Goal: Find specific fact: Find specific fact

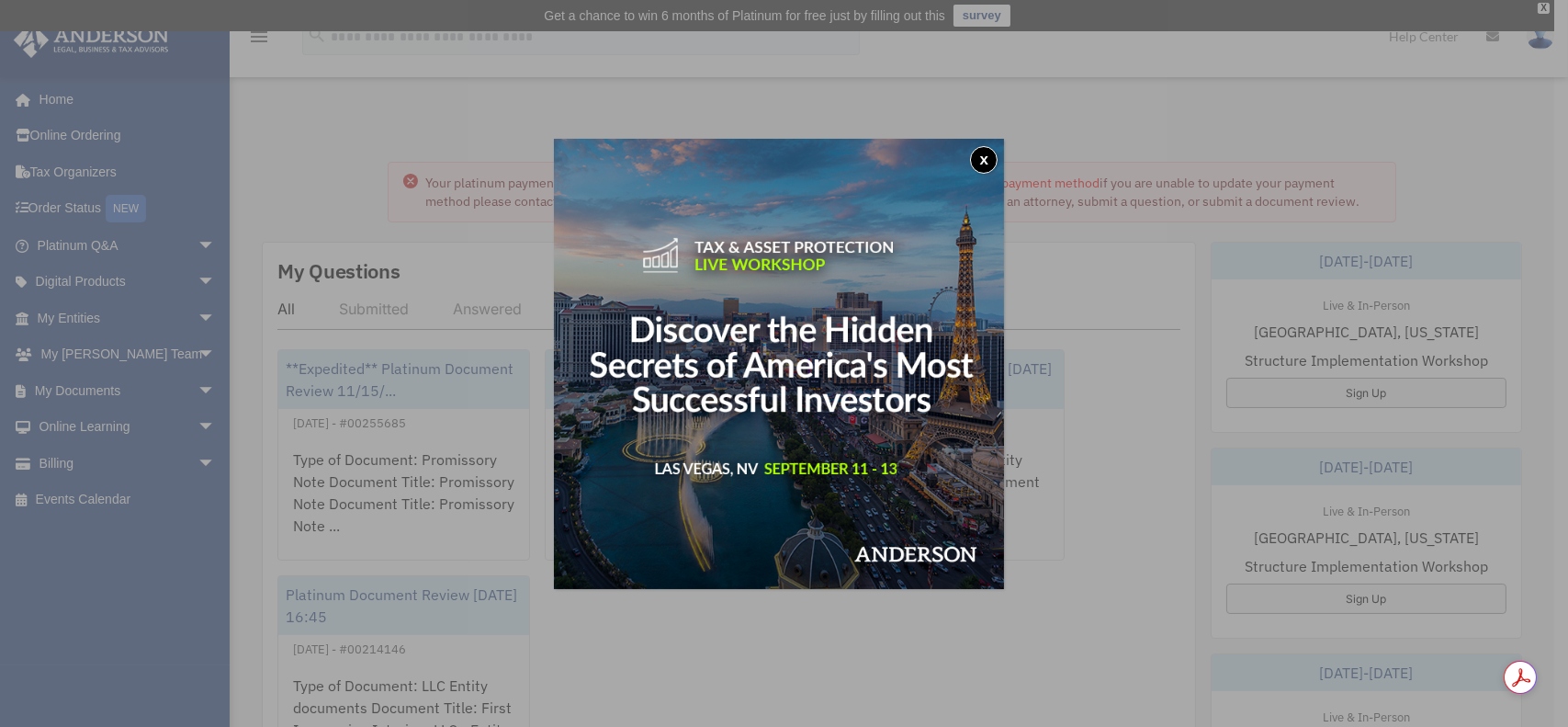
click at [979, 157] on button "x" at bounding box center [983, 160] width 28 height 28
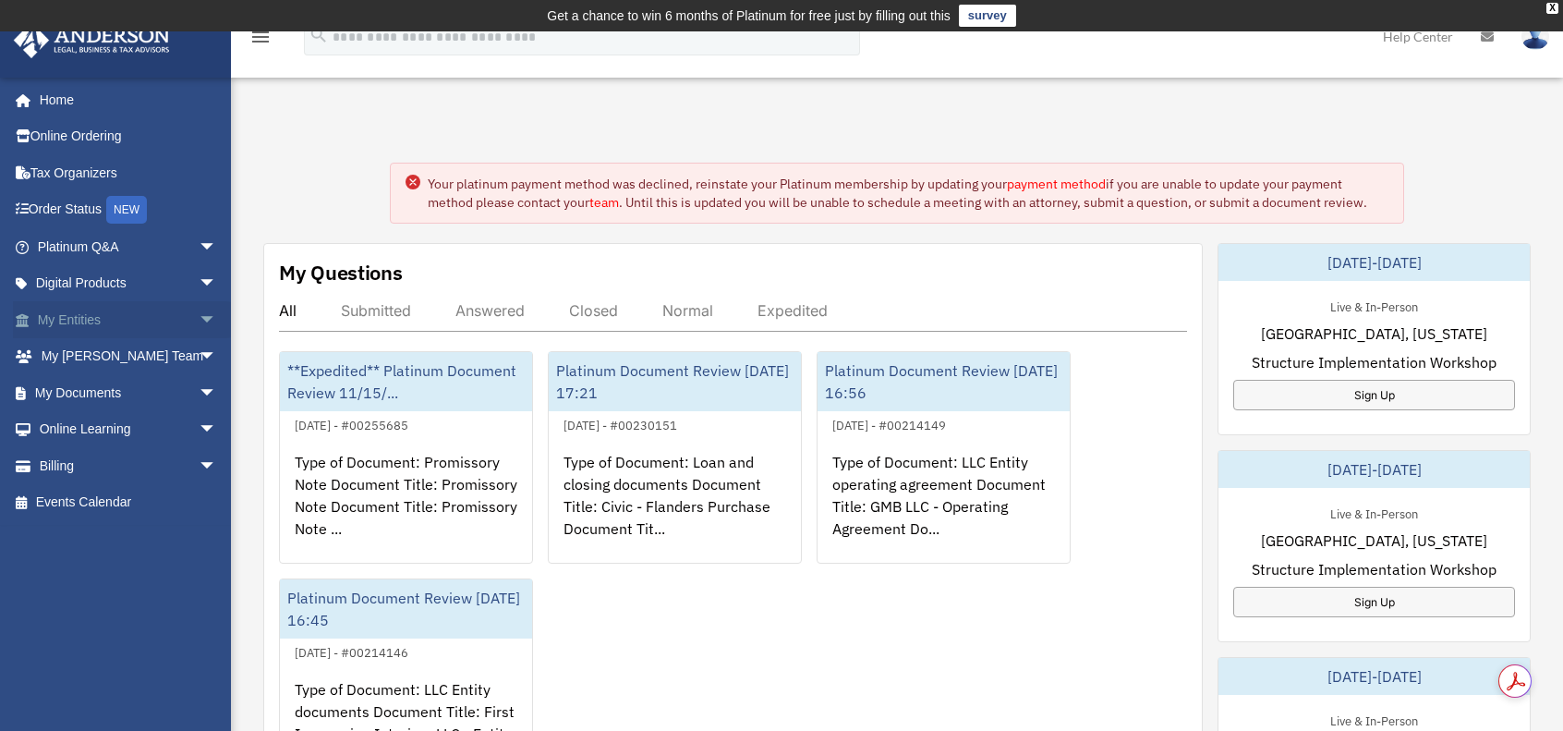
click at [177, 313] on link "My Entities arrow_drop_down" at bounding box center [129, 319] width 232 height 37
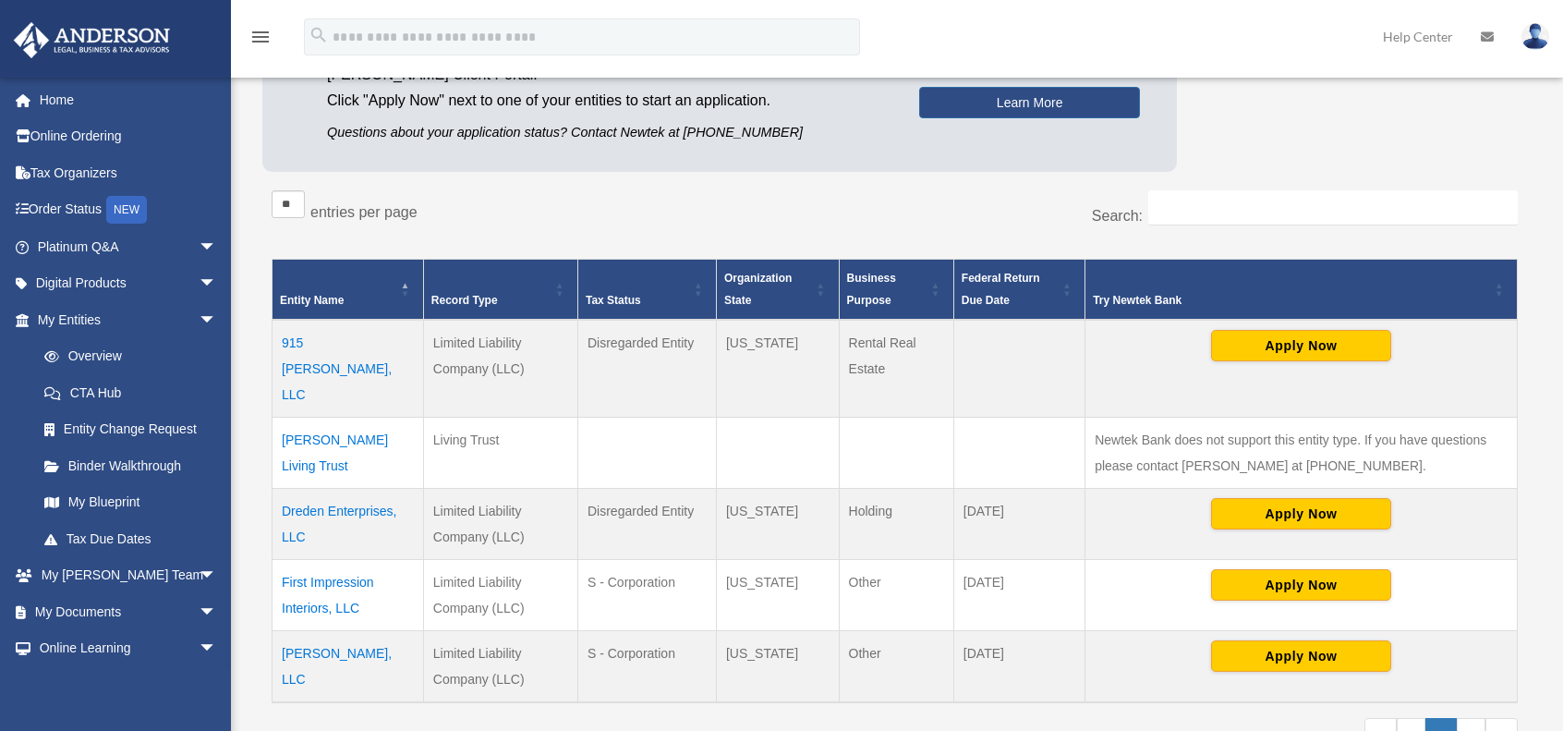
scroll to position [246, 0]
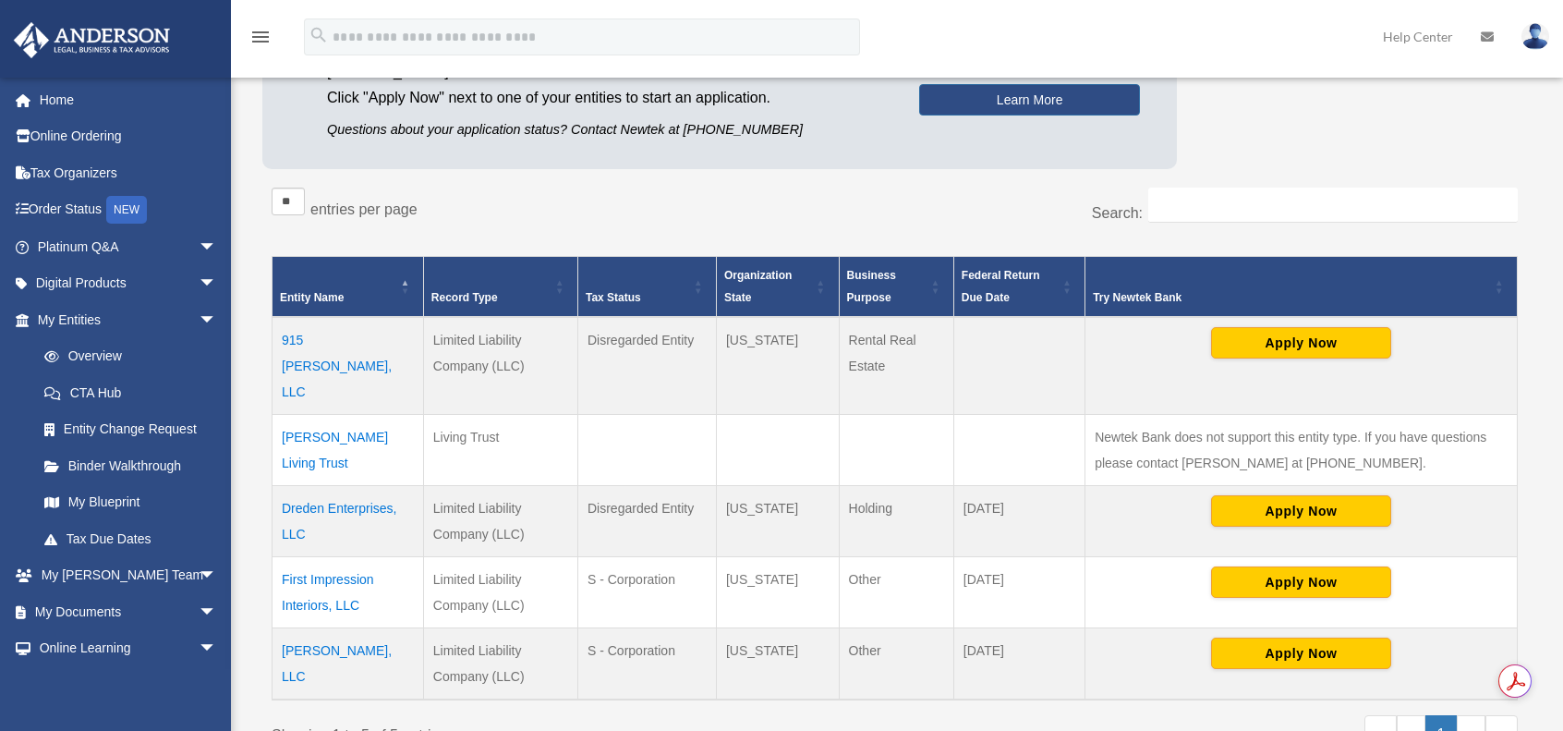
click at [357, 329] on td "915 [PERSON_NAME], LLC" at bounding box center [347, 366] width 151 height 98
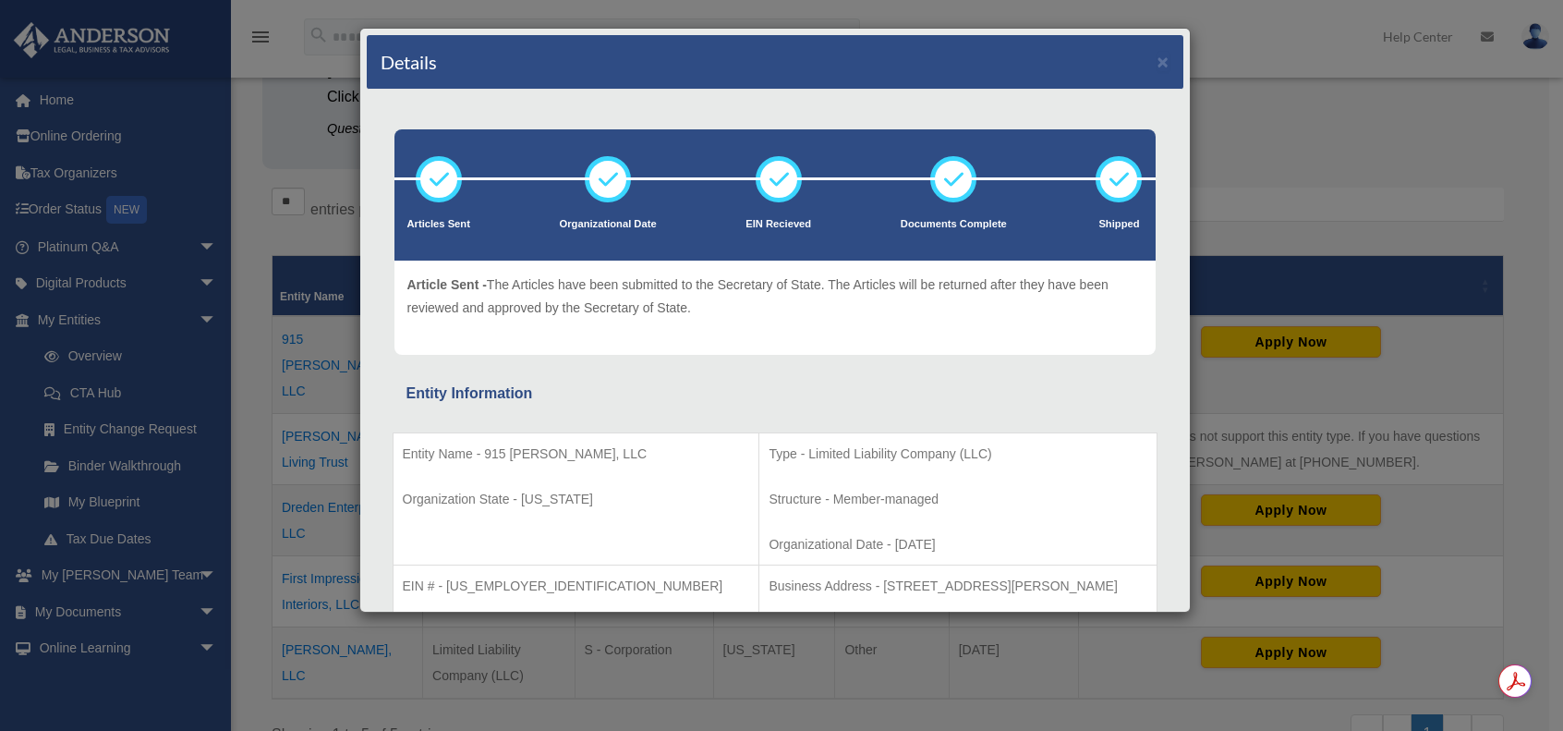
scroll to position [123, 0]
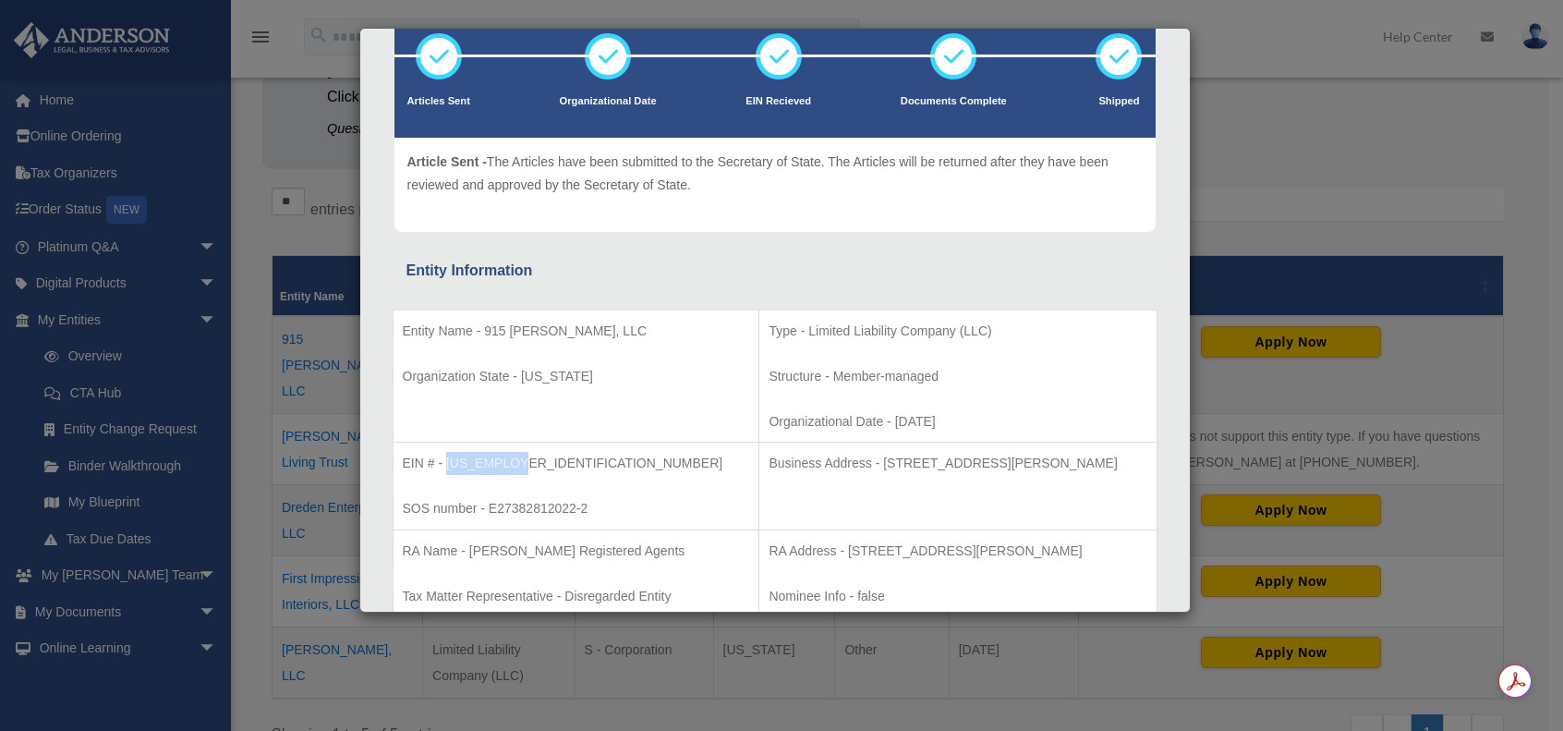
drag, startPoint x: 521, startPoint y: 461, endPoint x: 447, endPoint y: 461, distance: 73.9
click at [447, 461] on p "EIN # - [US_EMPLOYER_IDENTIFICATION_NUMBER]" at bounding box center [576, 463] width 347 height 23
copy p "[US_EMPLOYER_IDENTIFICATION_NUMBER]"
